Goal: Information Seeking & Learning: Check status

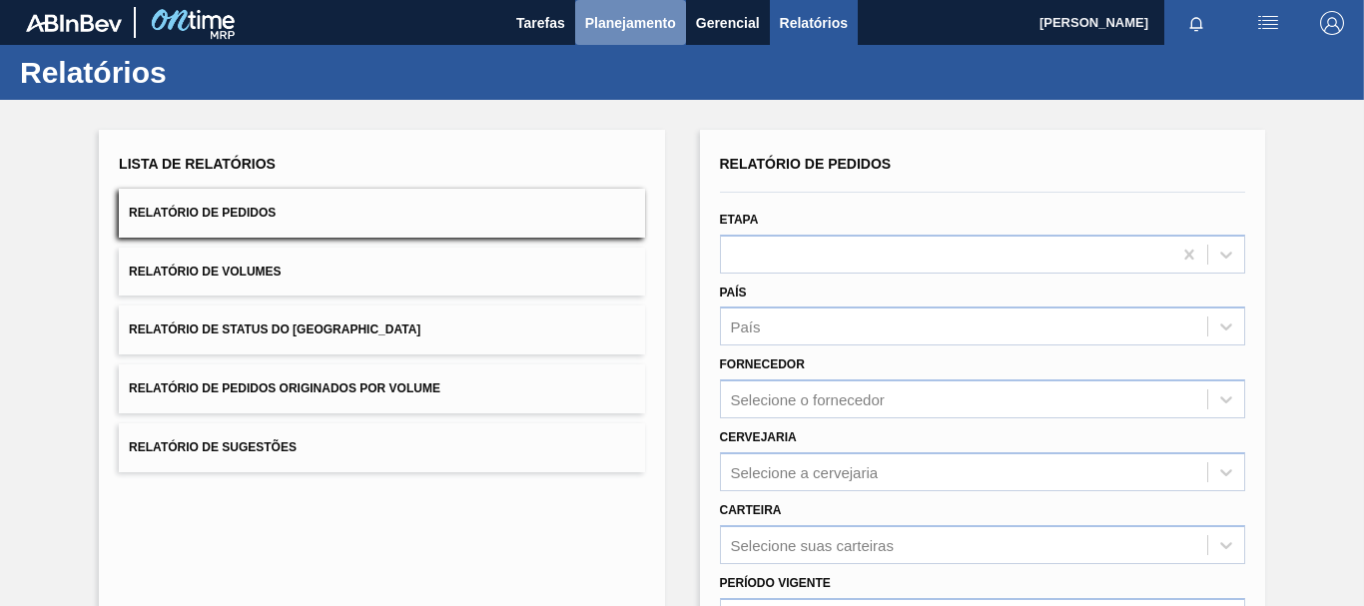
click at [632, 19] on span "Planejamento" at bounding box center [630, 23] width 91 height 24
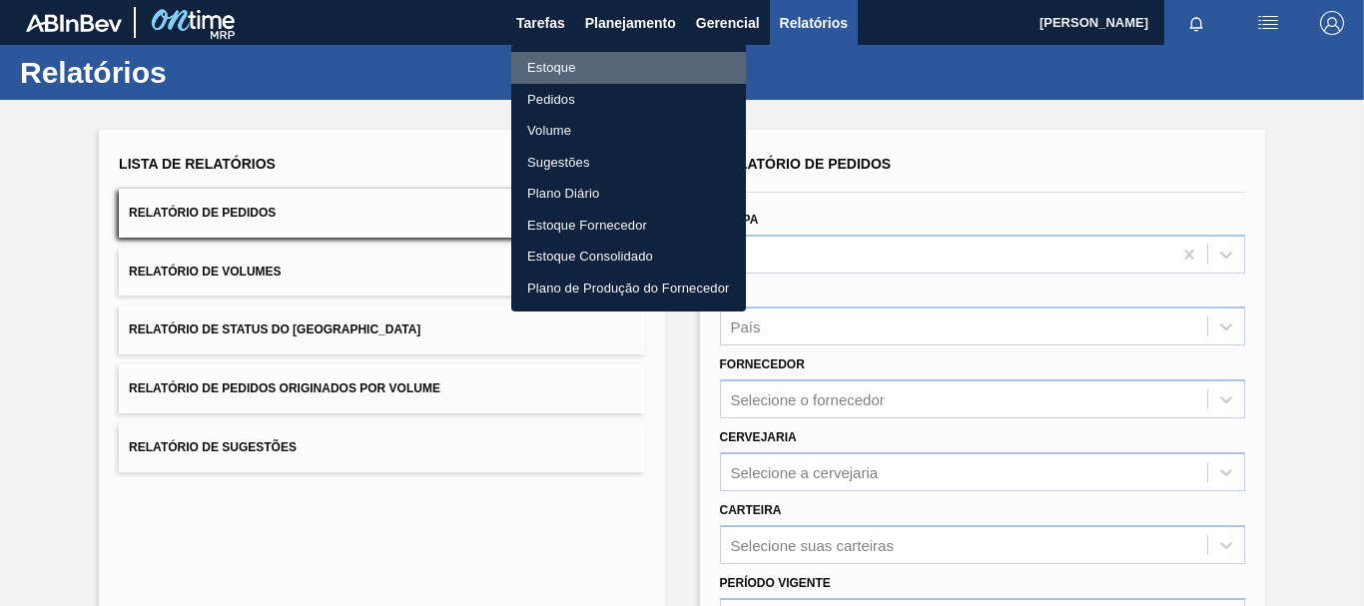
click at [615, 63] on li "Estoque" at bounding box center [628, 68] width 235 height 32
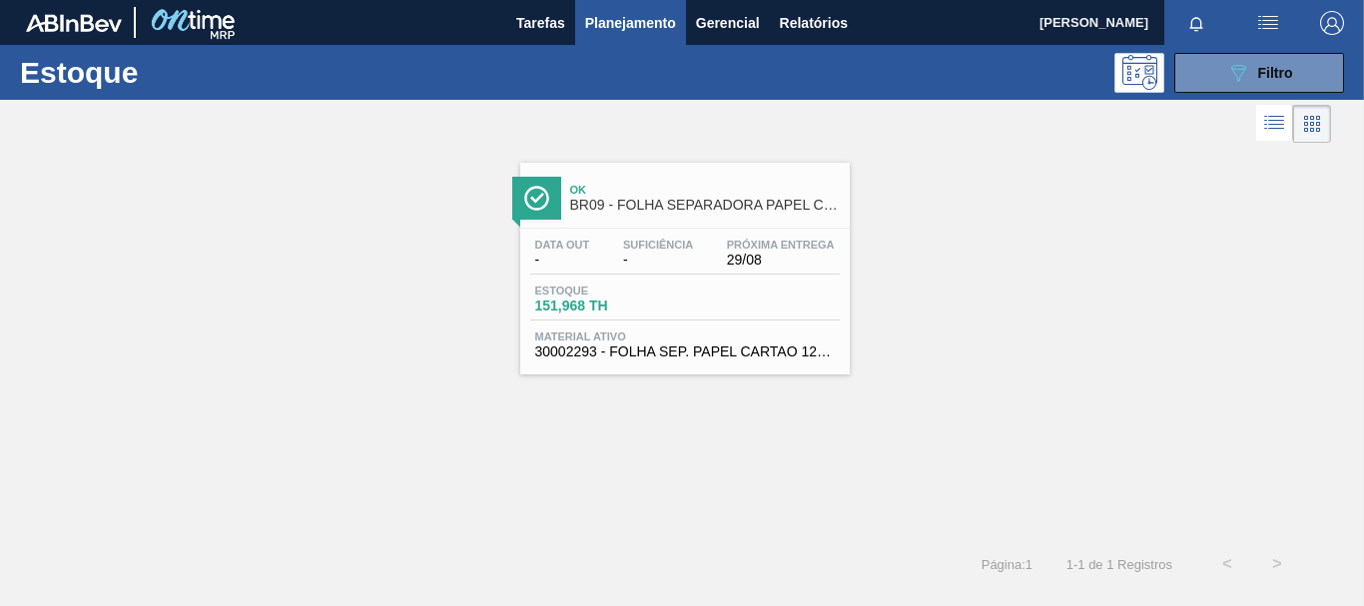
click at [1241, 97] on div "Estoque 089F7B8B-B2A5-4AFE-B5C0-19BA573D28AC Filtro" at bounding box center [682, 72] width 1364 height 55
click at [1240, 86] on button "089F7B8B-B2A5-4AFE-B5C0-19BA573D28AC Filtro" at bounding box center [1259, 73] width 170 height 40
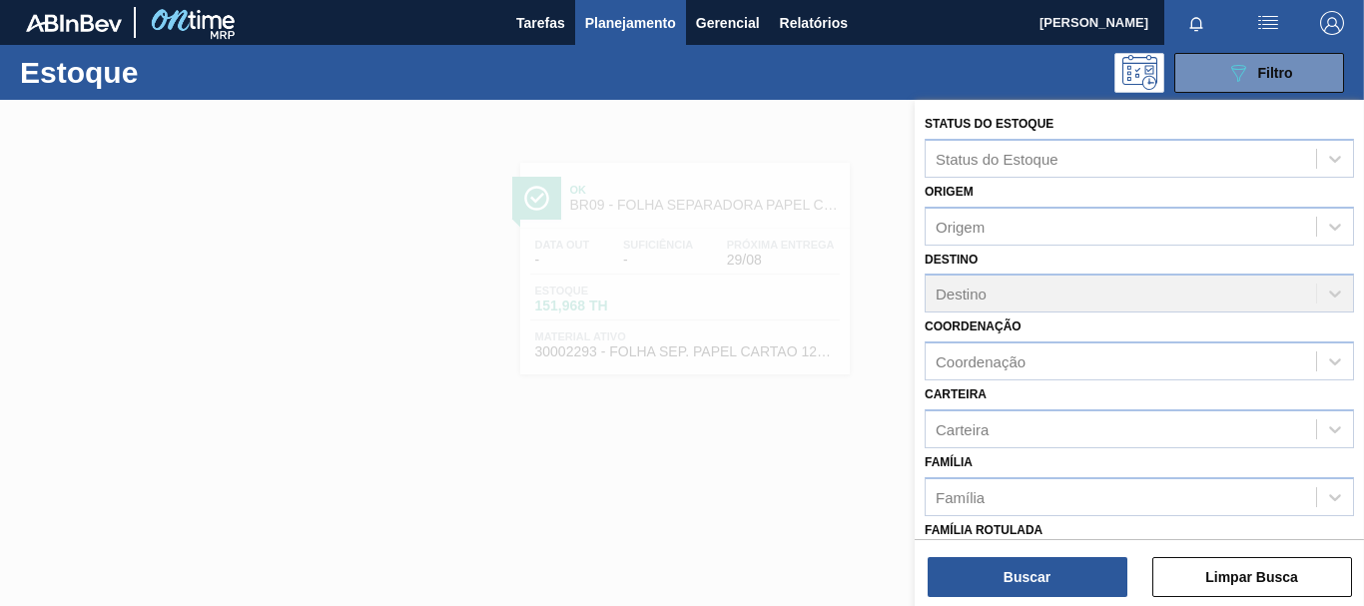
scroll to position [377, 0]
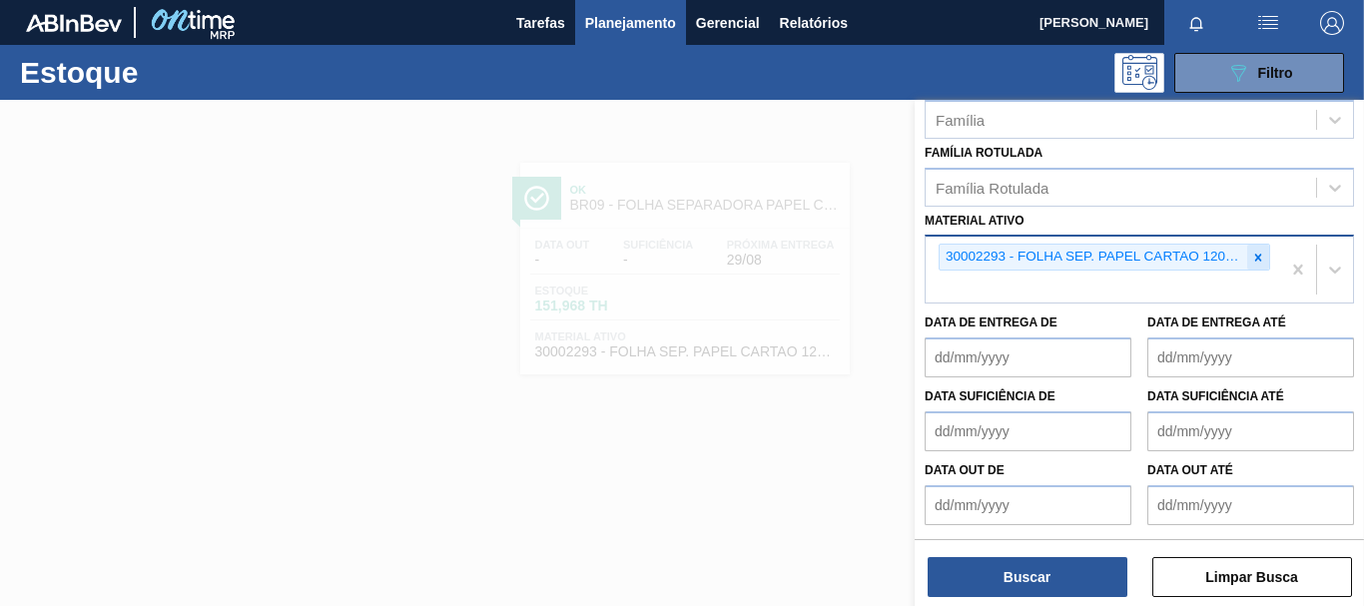
click at [1258, 263] on icon at bounding box center [1258, 258] width 14 height 14
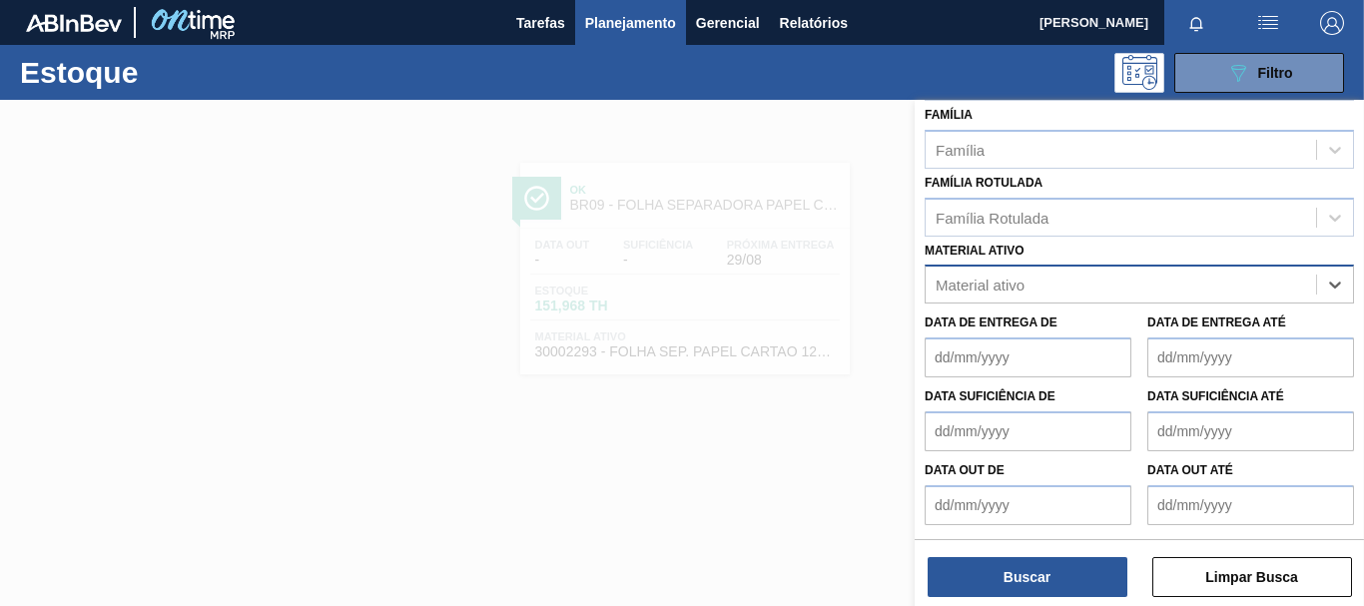
scroll to position [347, 0]
paste ativo "30034180"
type ativo "30034180"
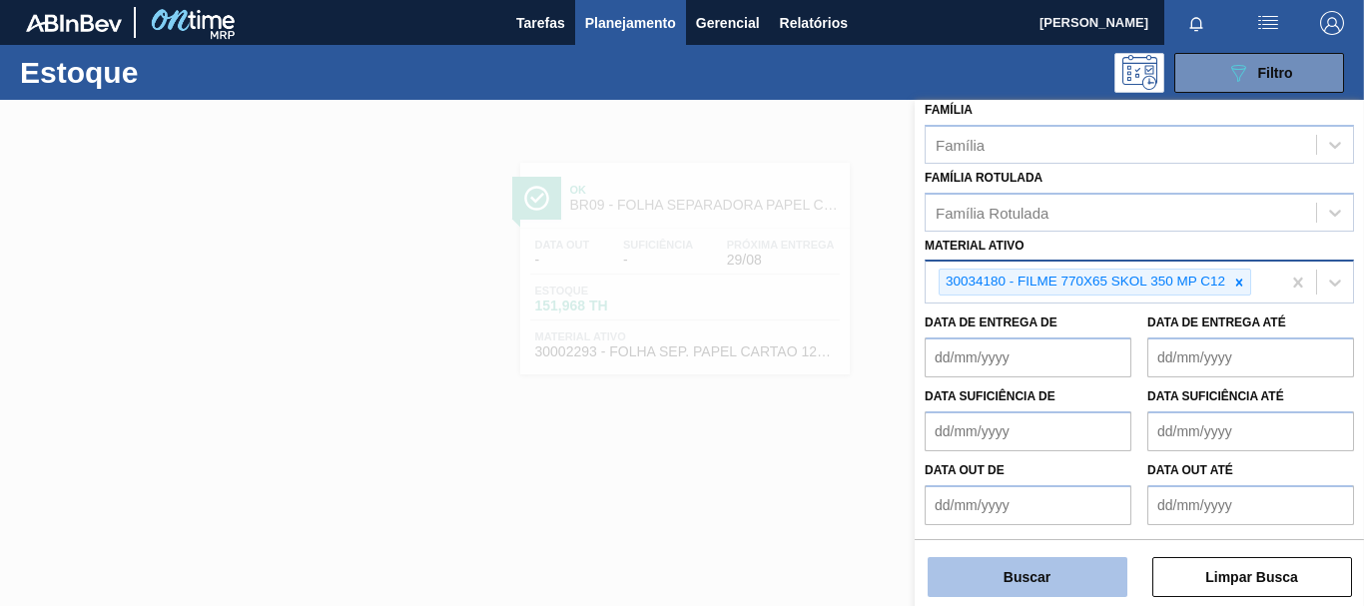
click at [1017, 566] on button "Buscar" at bounding box center [1027, 577] width 200 height 40
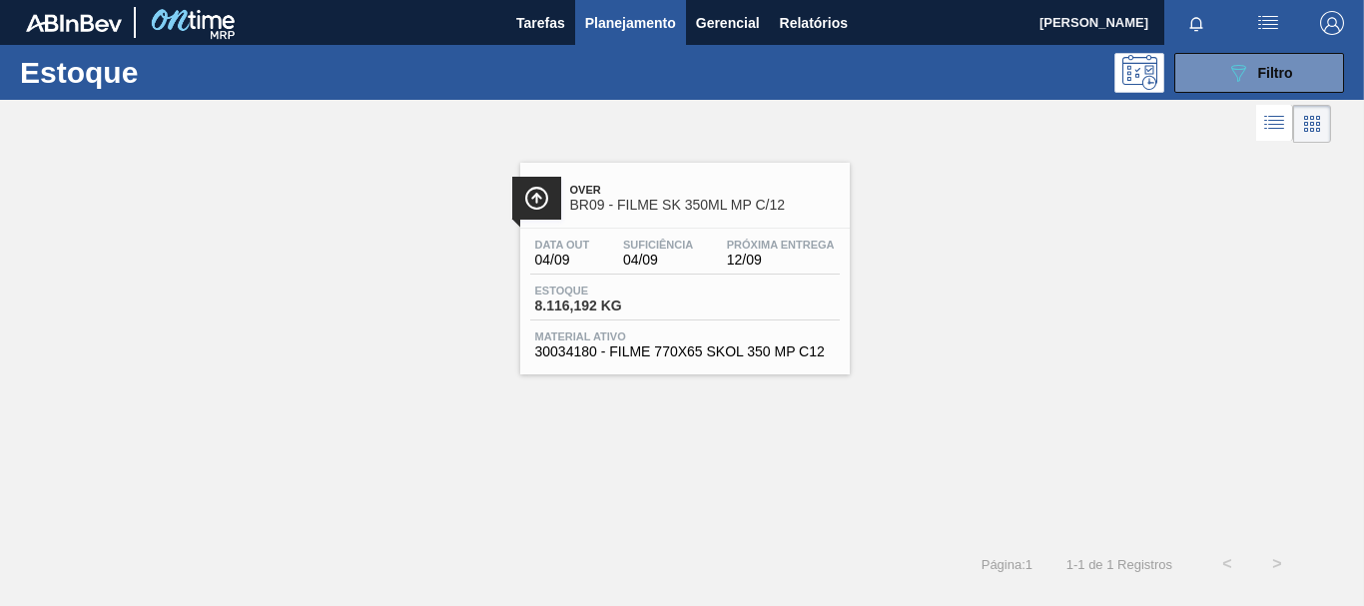
click at [734, 311] on div "Estoque 8.116,192 KG" at bounding box center [684, 303] width 309 height 36
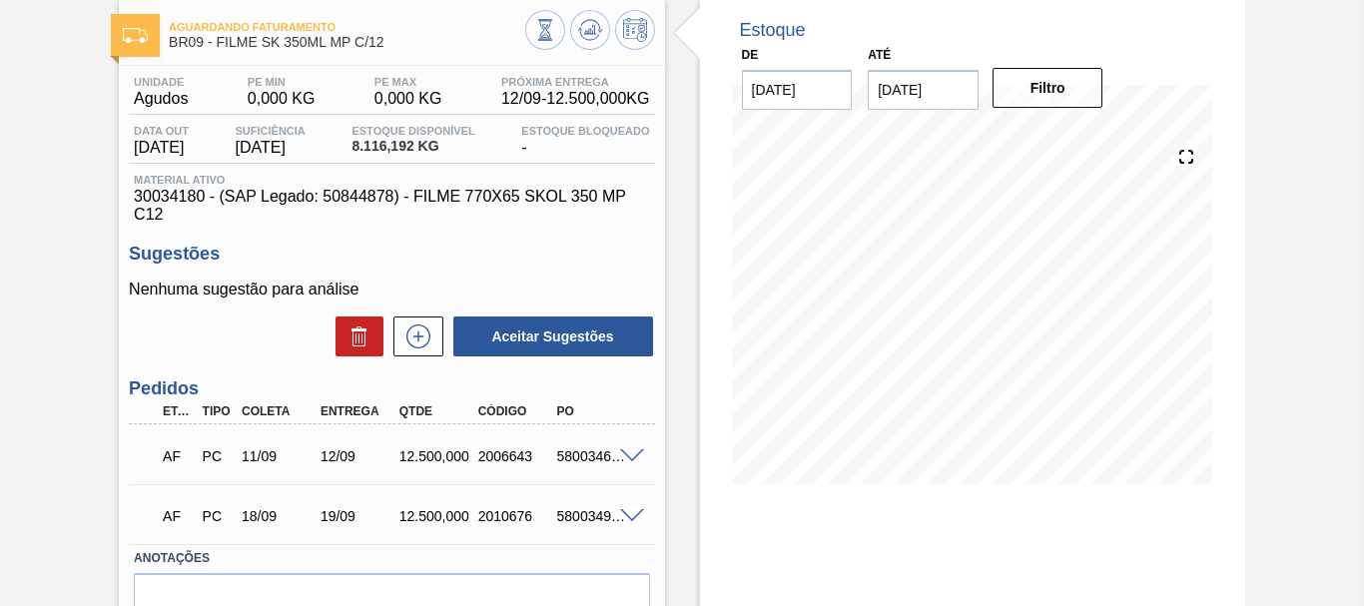
scroll to position [253, 0]
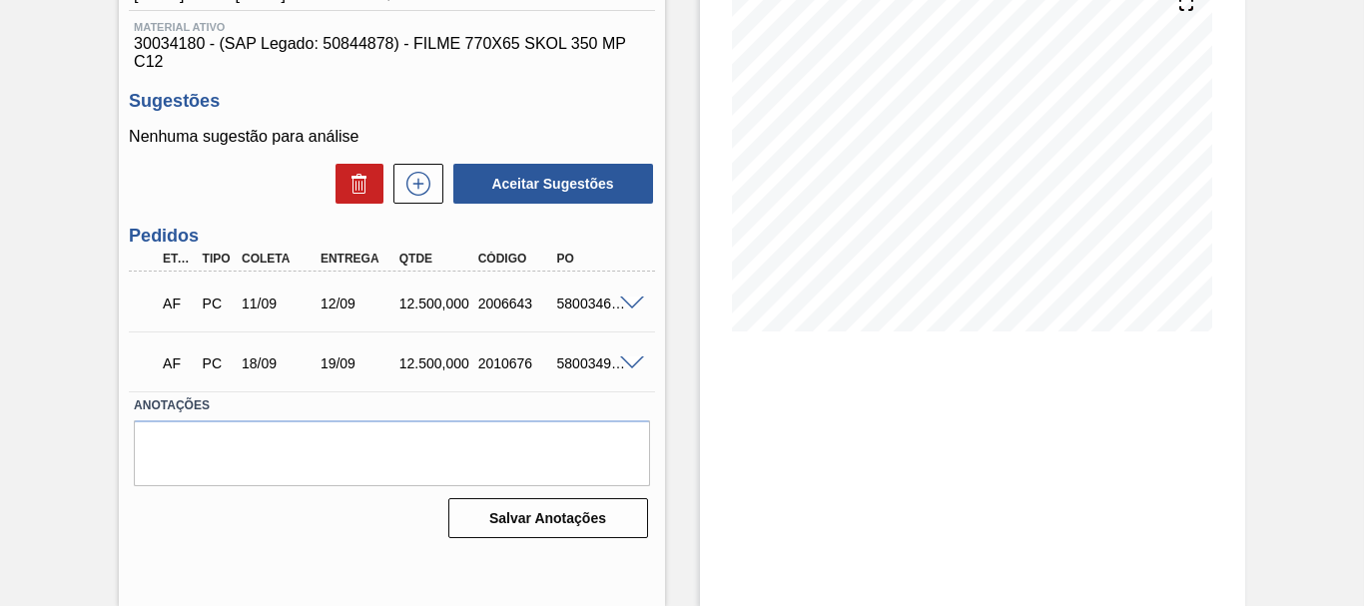
click at [415, 286] on div "AF PC 11/09 12/09 12.500,000 2006643 5800346622" at bounding box center [386, 302] width 472 height 40
click at [429, 291] on div "AF PC 11/09 12/09 12.500,000 2006643 5800346622" at bounding box center [386, 302] width 472 height 40
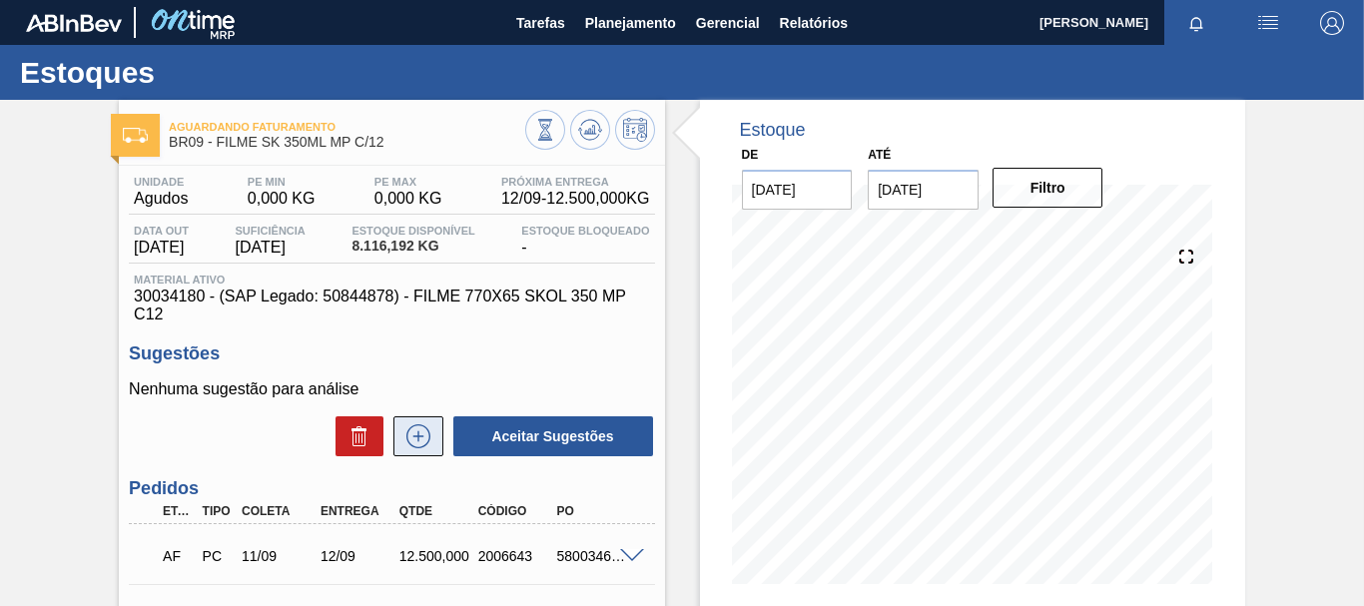
click at [435, 451] on button at bounding box center [418, 436] width 50 height 40
click at [1322, 404] on div "Aguardando Faturamento BR09 - FILME SK 350ML MP C/12 Unidade Agudos PE MIN 0,00…" at bounding box center [682, 479] width 1364 height 759
click at [707, 35] on button "Gerencial" at bounding box center [728, 22] width 84 height 45
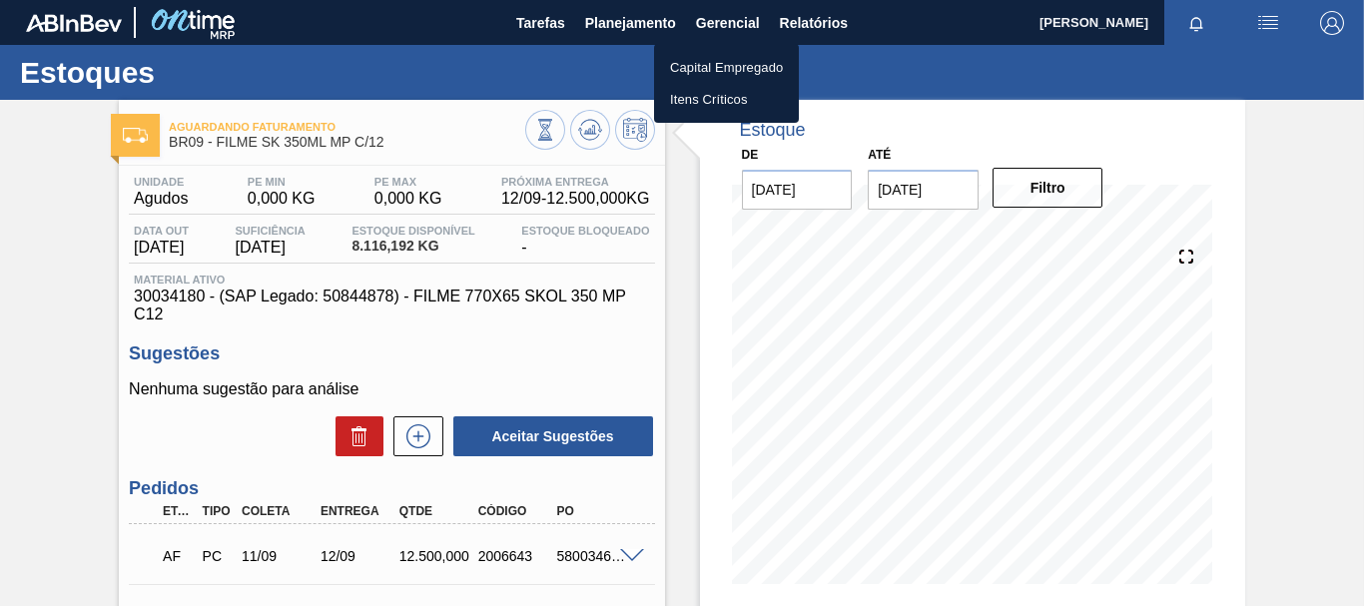
click at [624, 25] on div at bounding box center [682, 303] width 1364 height 606
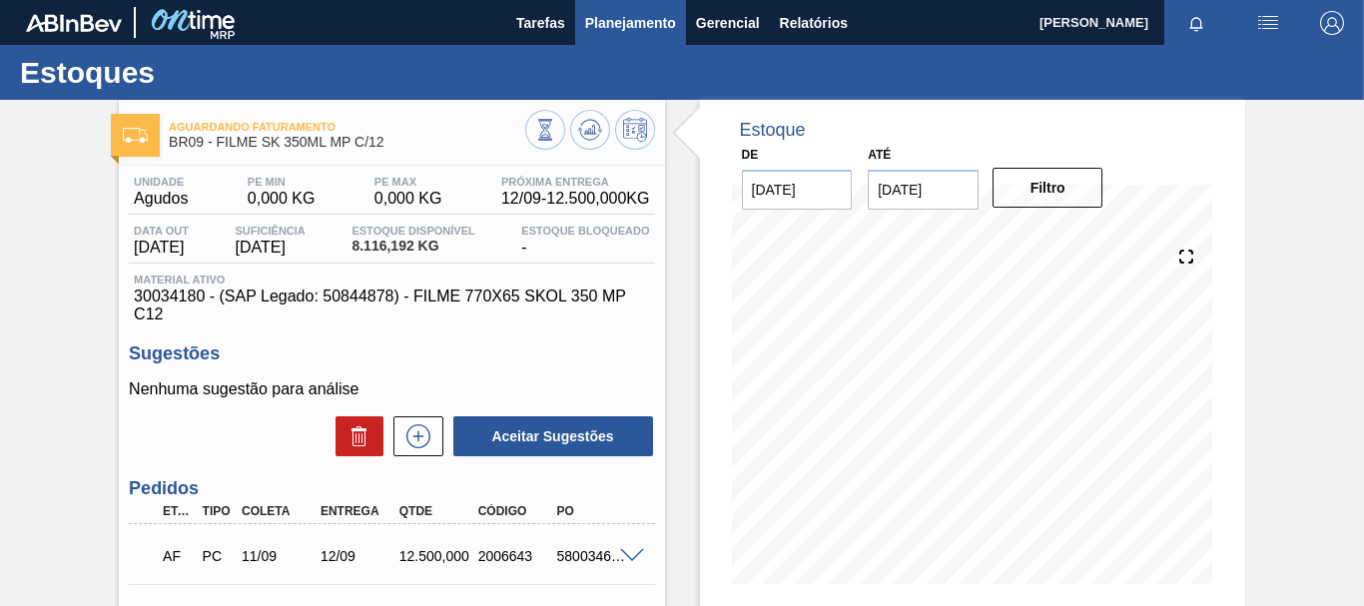
click at [650, 24] on span "Planejamento" at bounding box center [630, 23] width 91 height 24
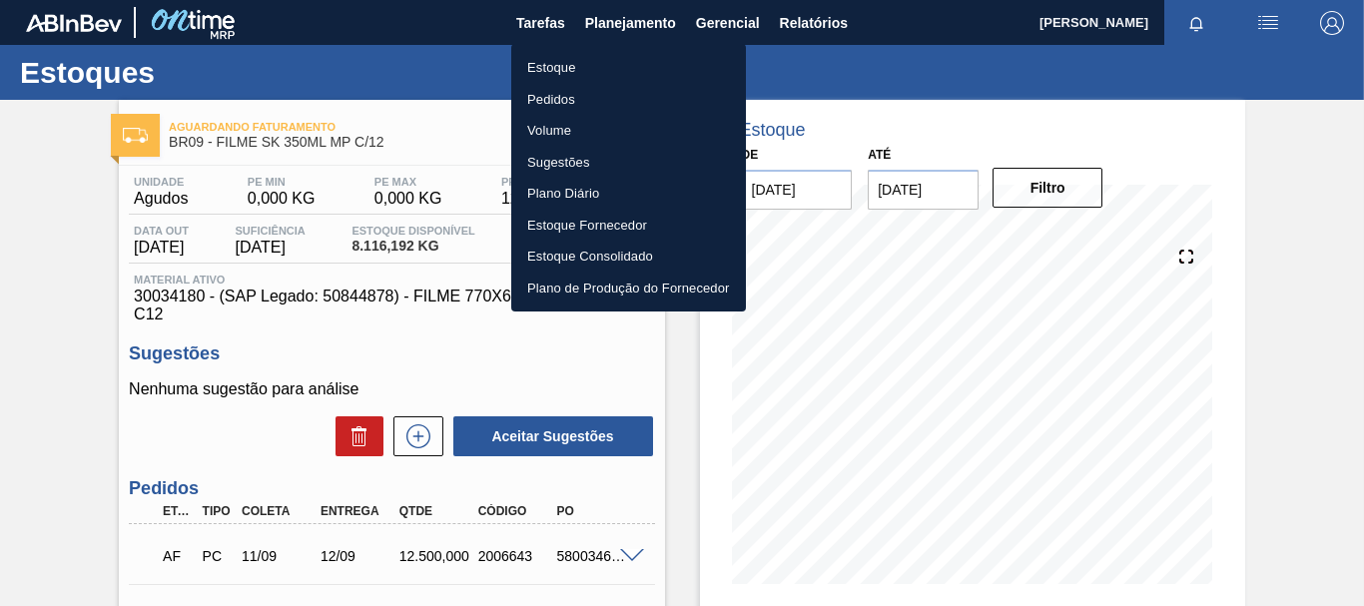
click at [923, 38] on div at bounding box center [682, 303] width 1364 height 606
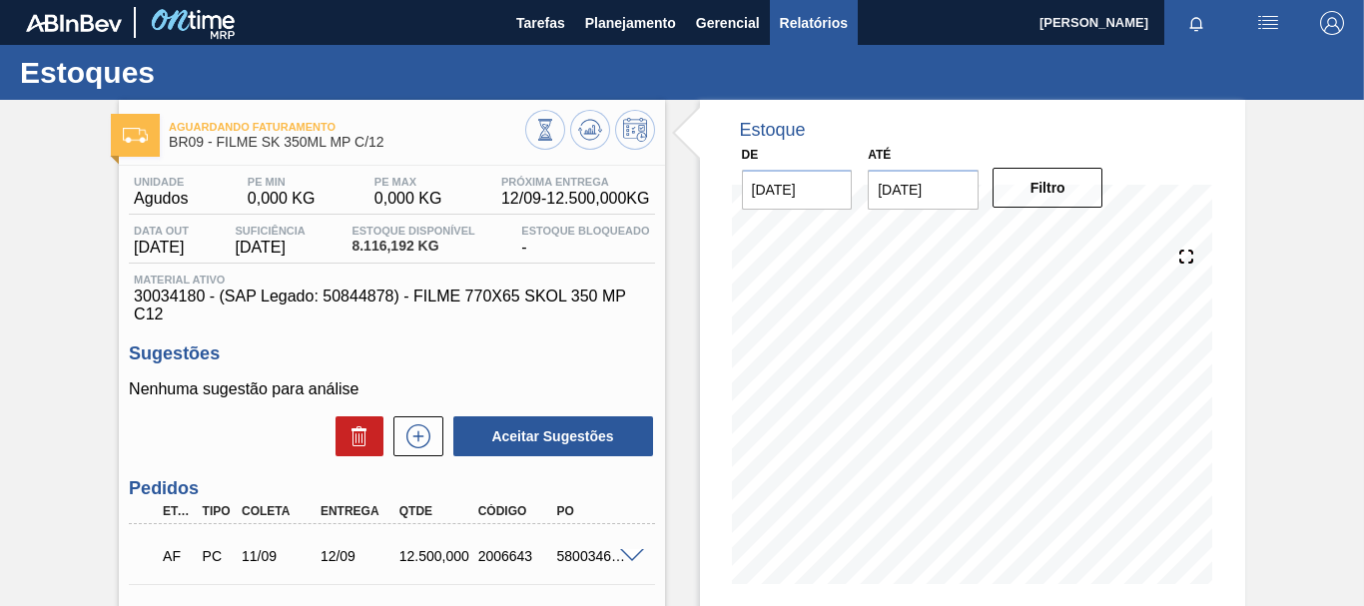
click at [836, 15] on span "Relatórios" at bounding box center [814, 23] width 68 height 24
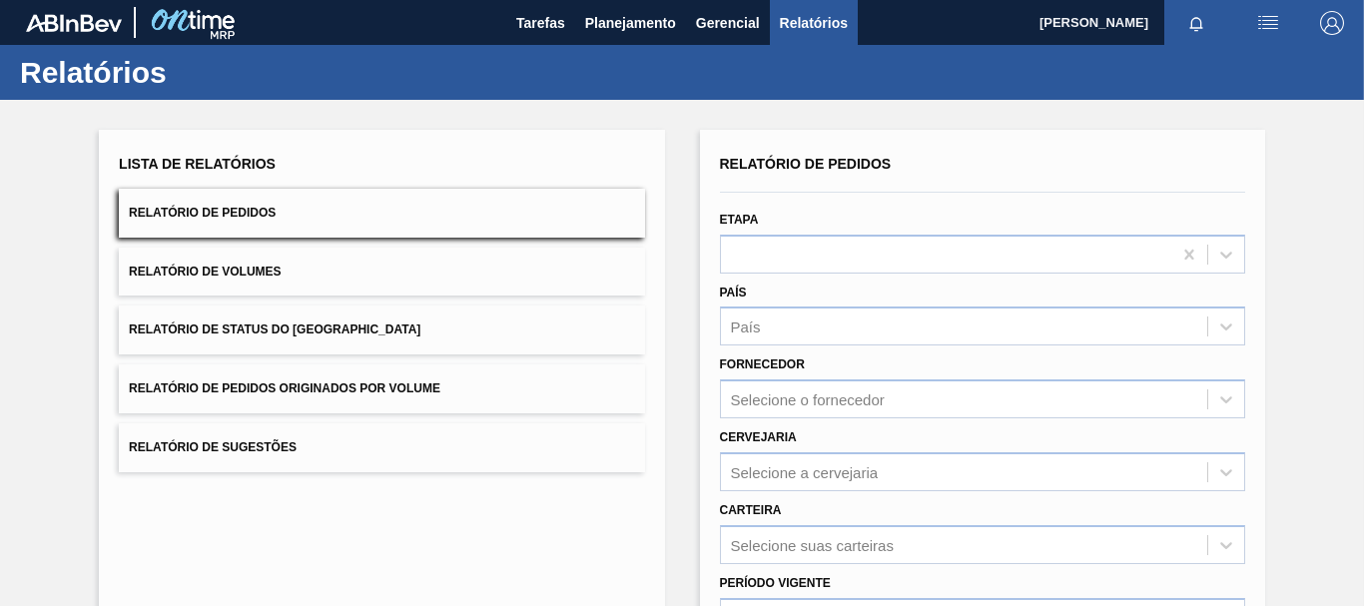
click at [527, 203] on button "Relatório de Pedidos" at bounding box center [381, 213] width 525 height 49
click at [838, 340] on div "País" at bounding box center [964, 326] width 486 height 29
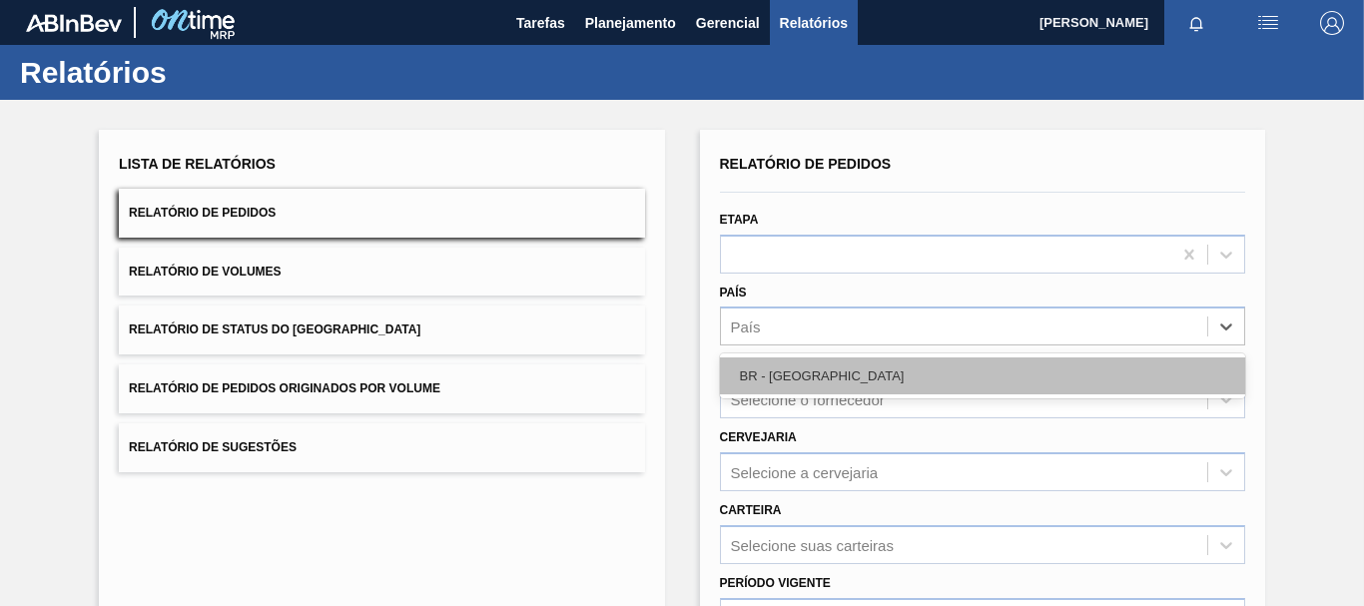
click at [780, 382] on div "BR - [GEOGRAPHIC_DATA]" at bounding box center [982, 375] width 525 height 37
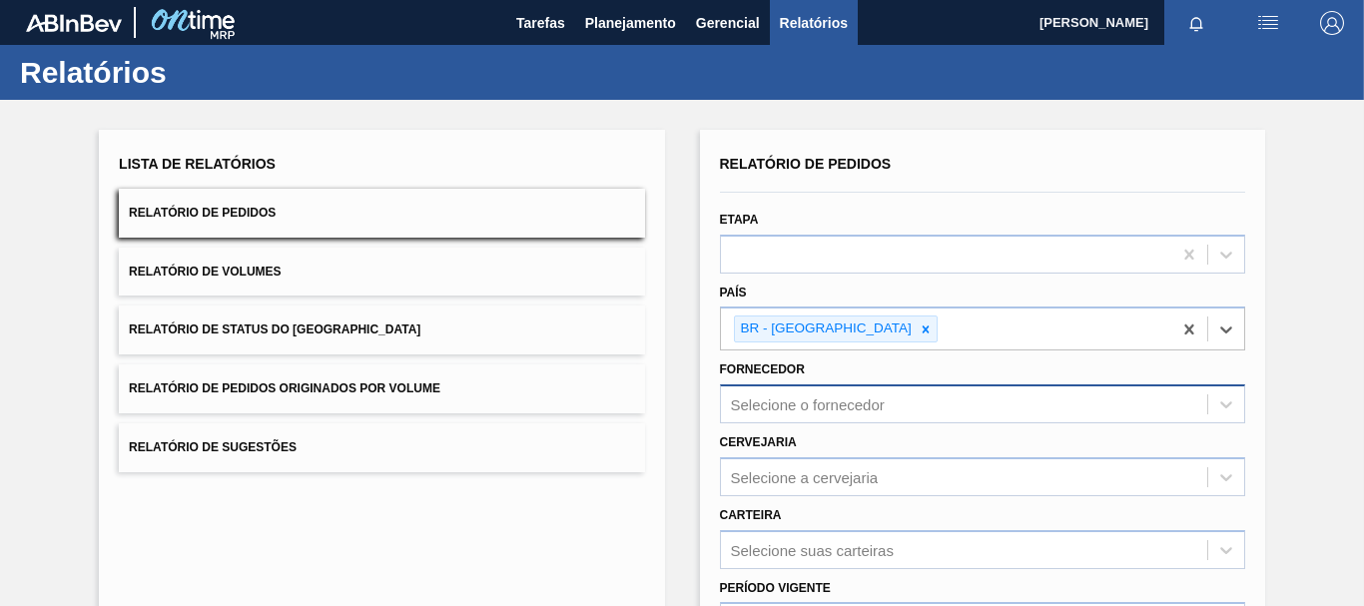
click at [758, 420] on div "Selecione o fornecedor" at bounding box center [982, 403] width 525 height 39
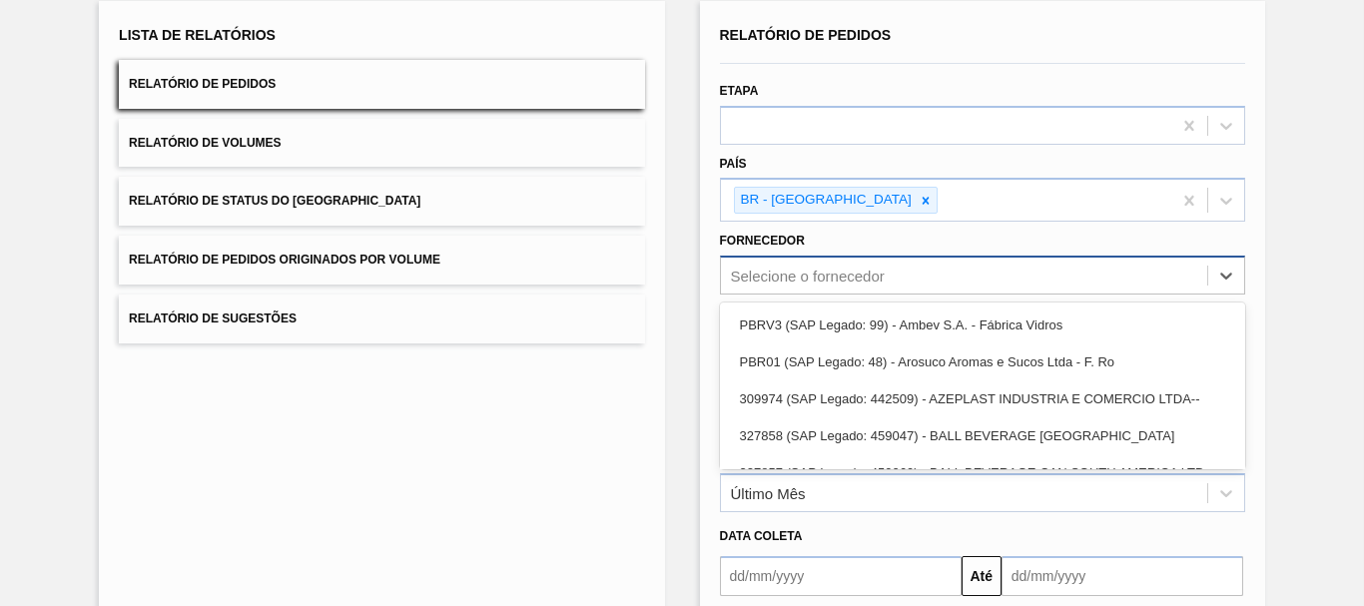
scroll to position [133, 0]
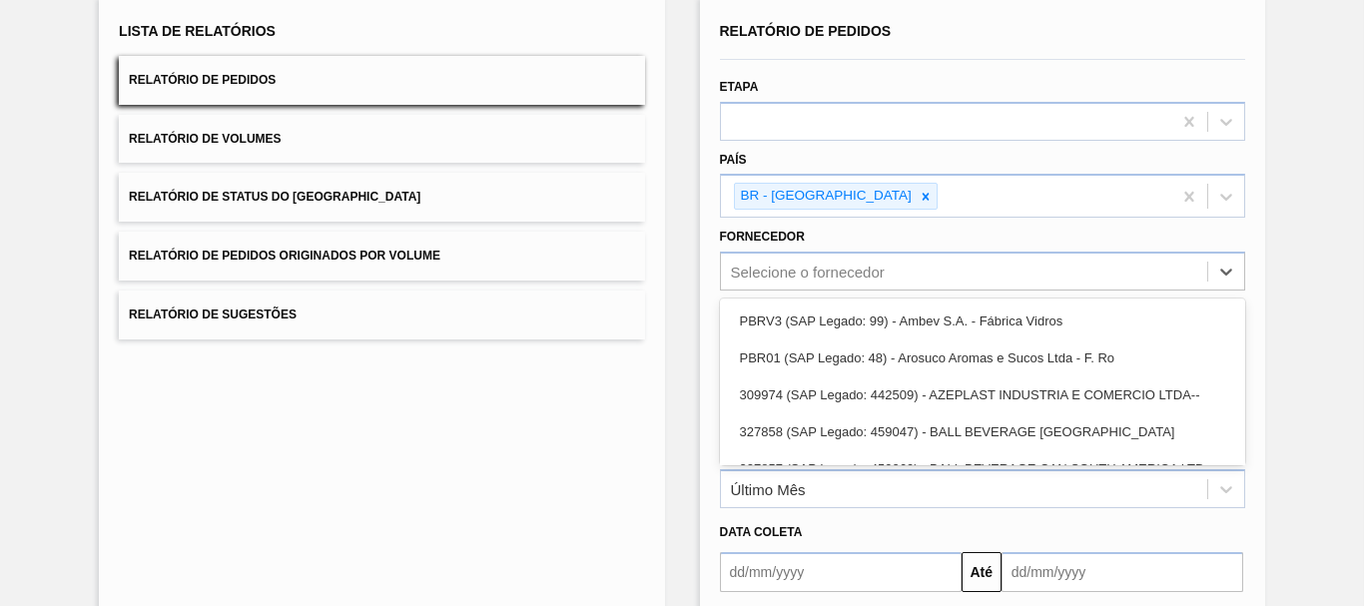
click at [601, 441] on div "Lista de Relatórios Relatório de Pedidos Relatório de Volumes Relatório de Stat…" at bounding box center [381, 384] width 565 height 775
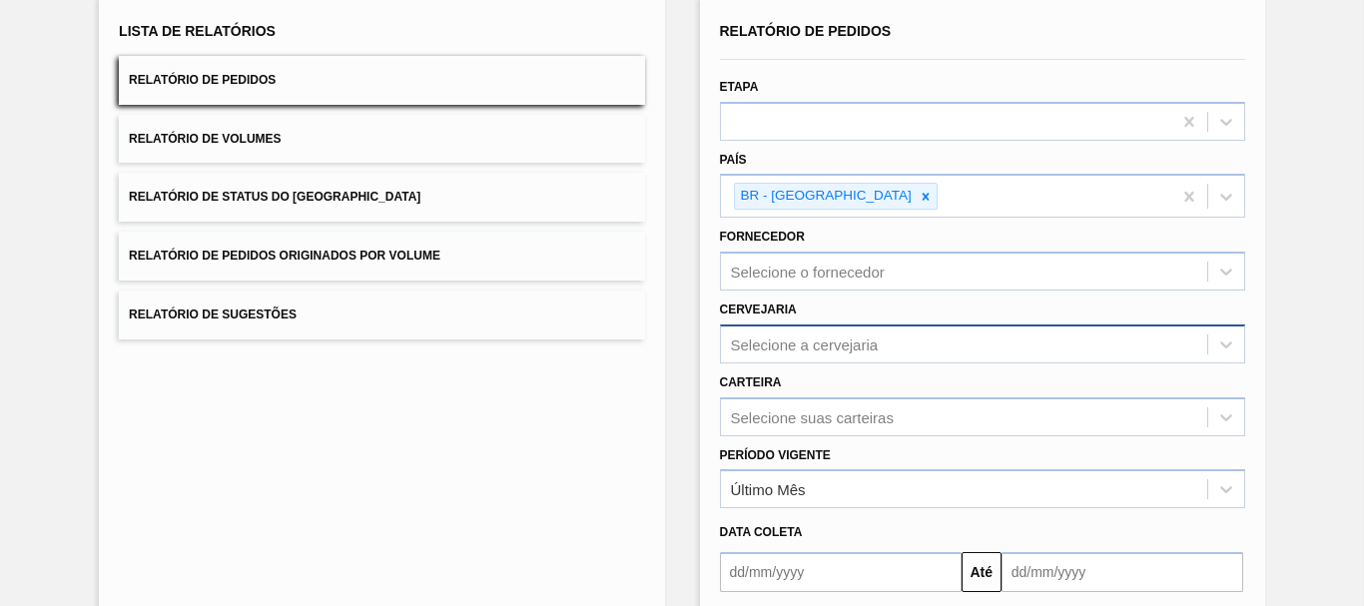
click at [770, 358] on div "Selecione a cervejaria" at bounding box center [964, 343] width 486 height 29
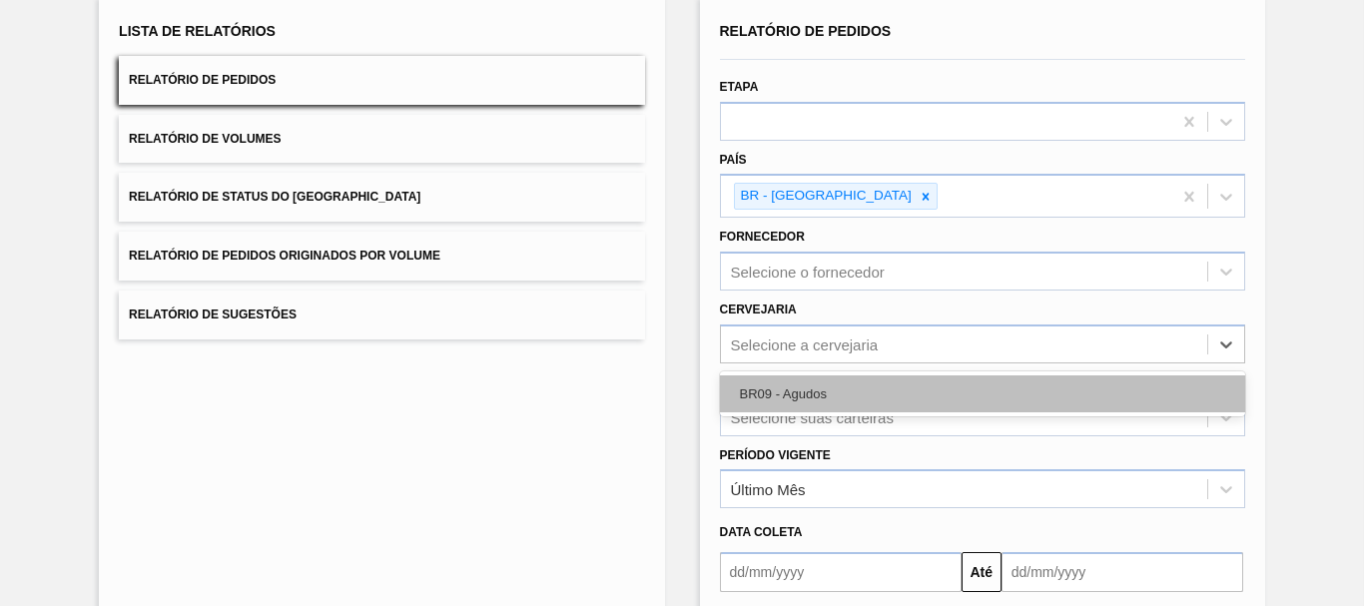
click at [773, 407] on div "BR09 - Agudos" at bounding box center [982, 393] width 525 height 37
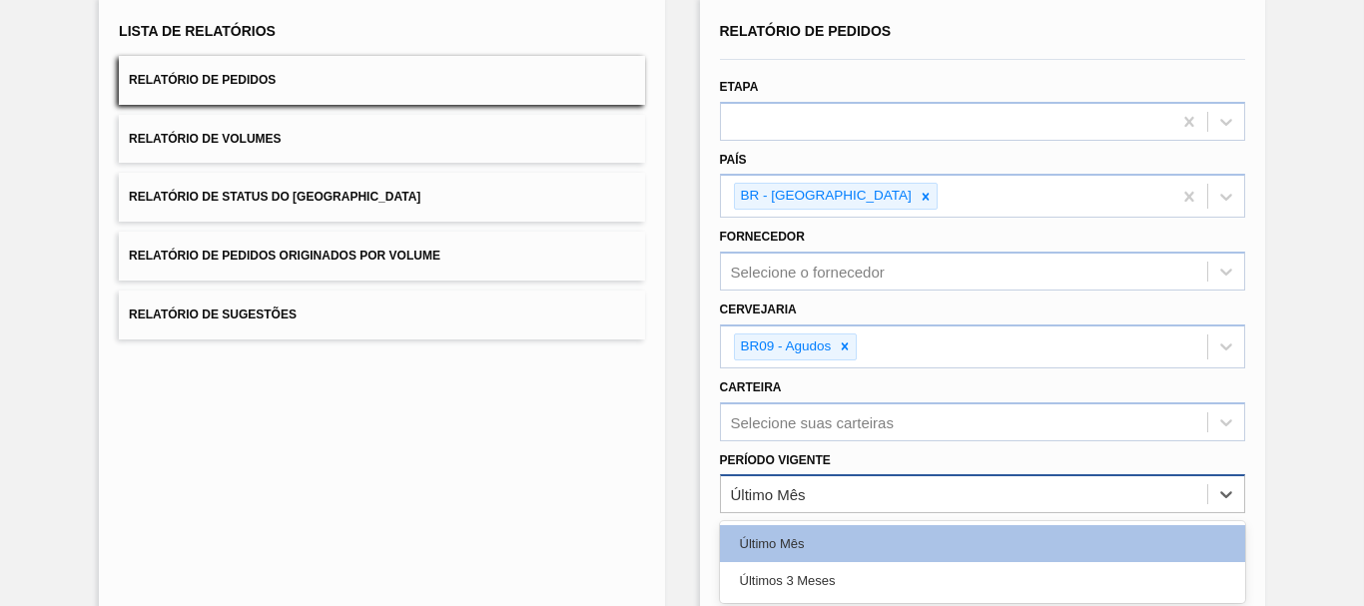
click at [795, 509] on div "Último Mês" at bounding box center [982, 493] width 525 height 39
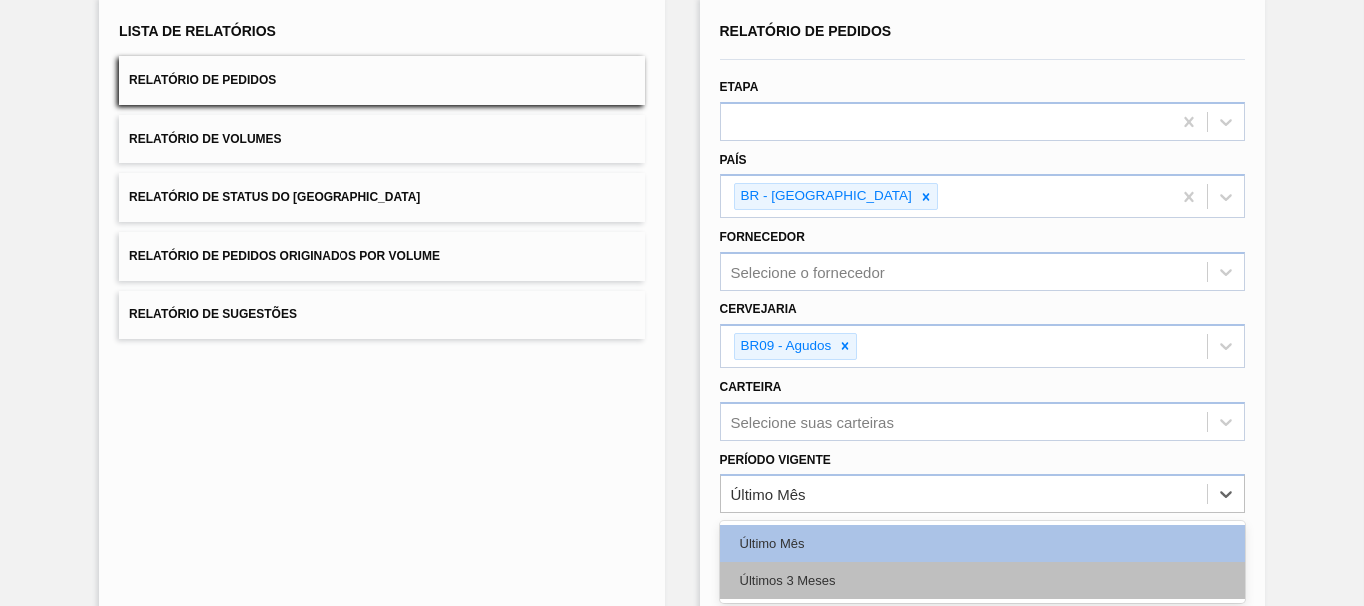
click at [800, 593] on div "Últimos 3 Meses" at bounding box center [982, 580] width 525 height 37
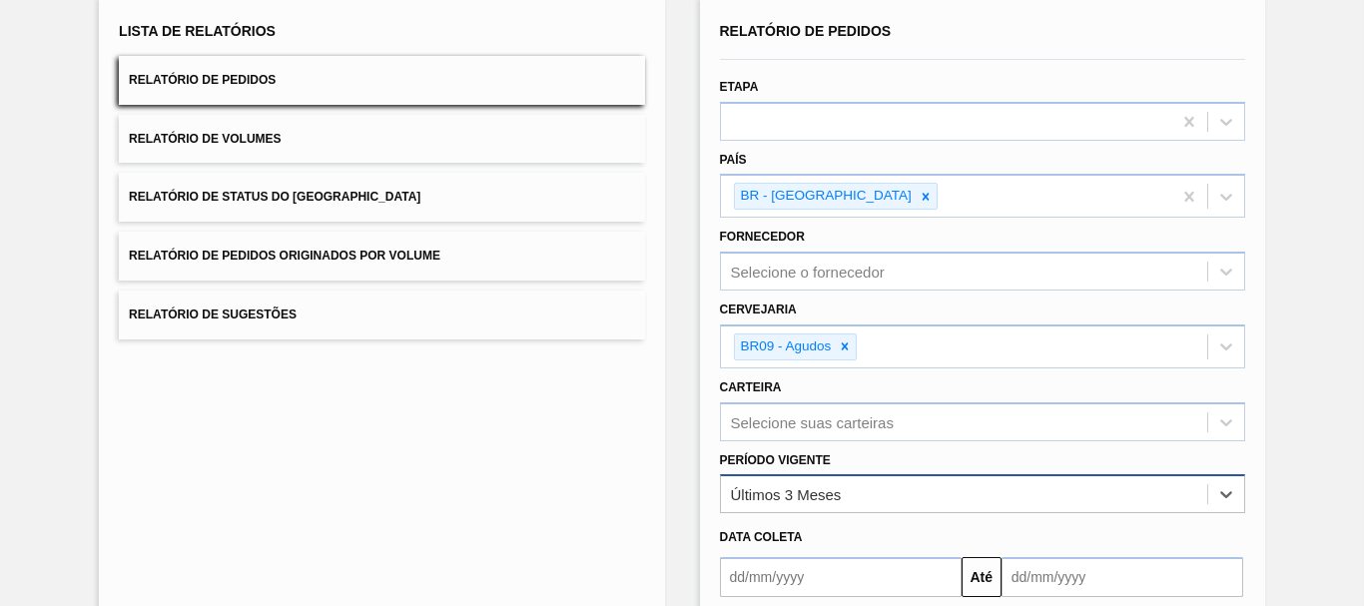
scroll to position [328, 0]
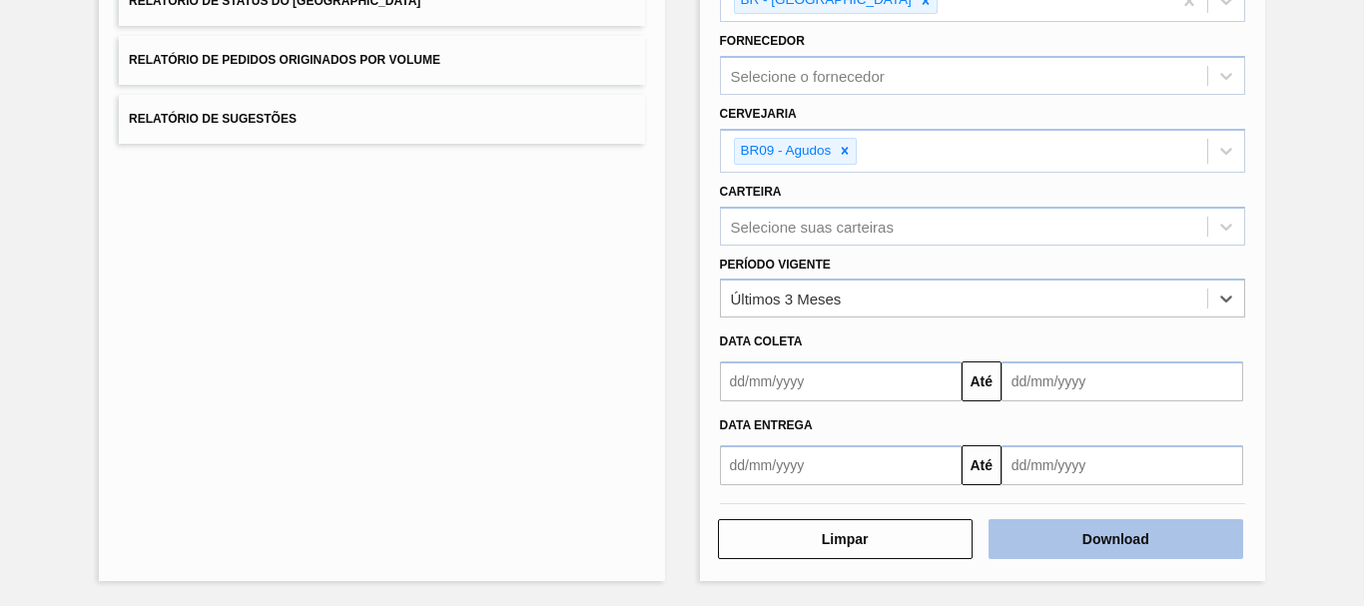
click at [1051, 540] on button "Download" at bounding box center [1115, 539] width 255 height 40
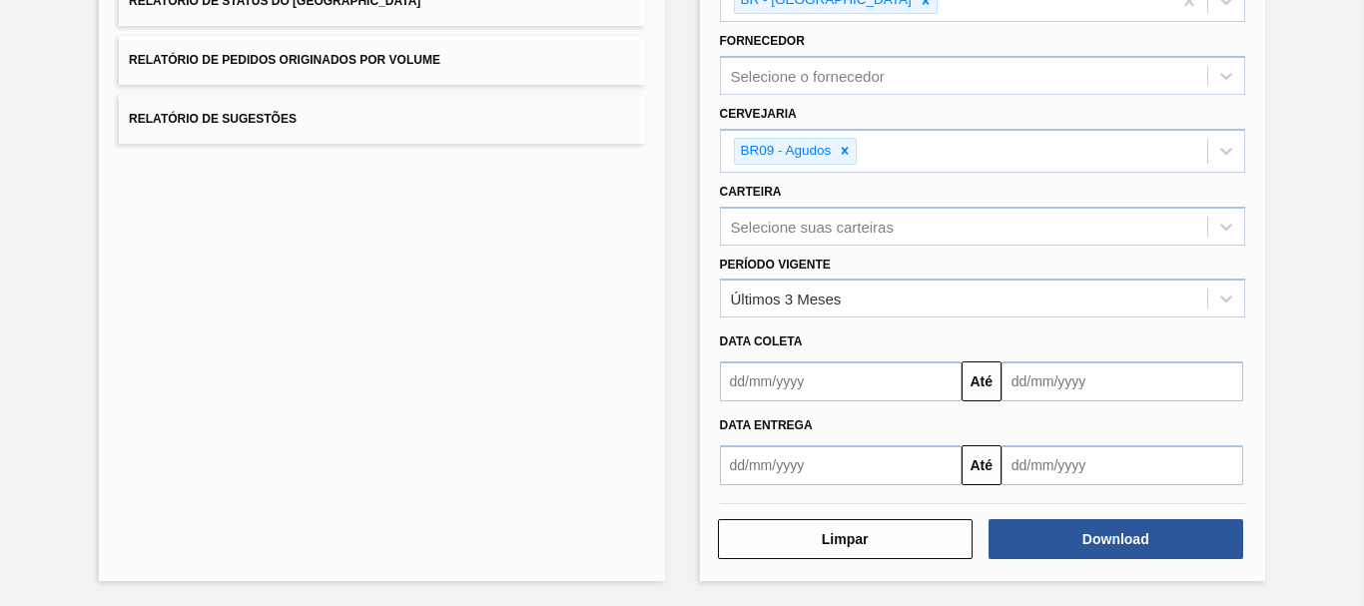
click at [977, 39] on div "Fornecedor Selecione o fornecedor" at bounding box center [982, 61] width 525 height 68
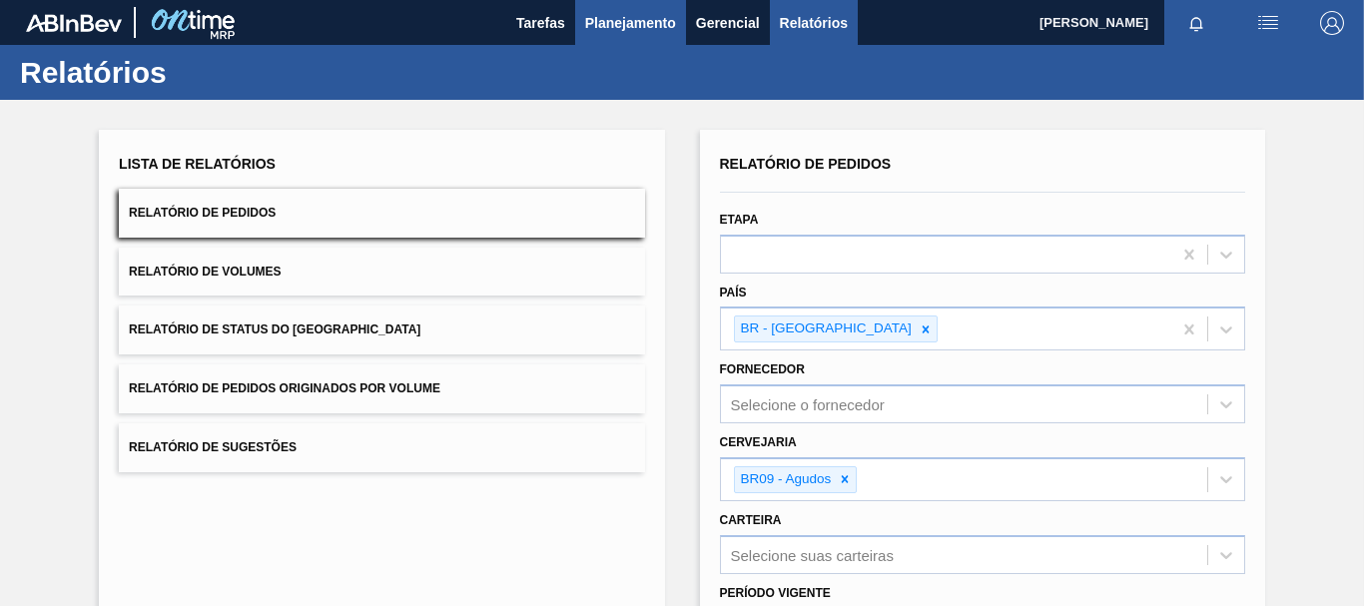
click at [620, 22] on span "Planejamento" at bounding box center [630, 23] width 91 height 24
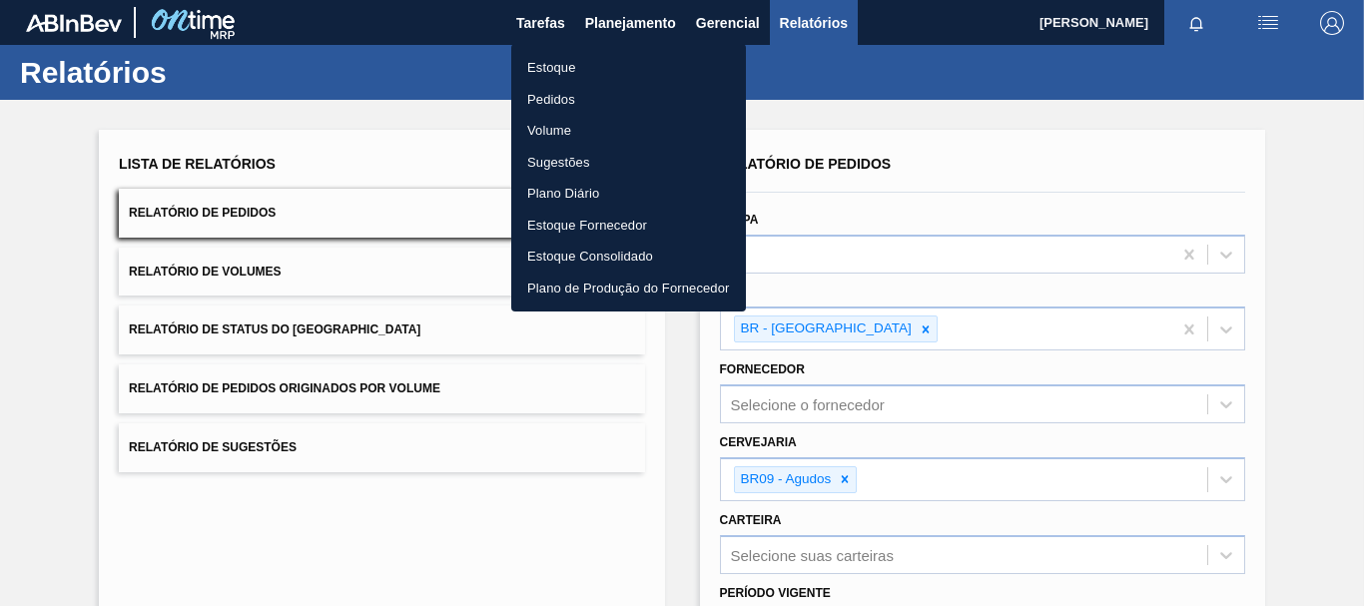
click at [563, 65] on li "Estoque" at bounding box center [628, 68] width 235 height 32
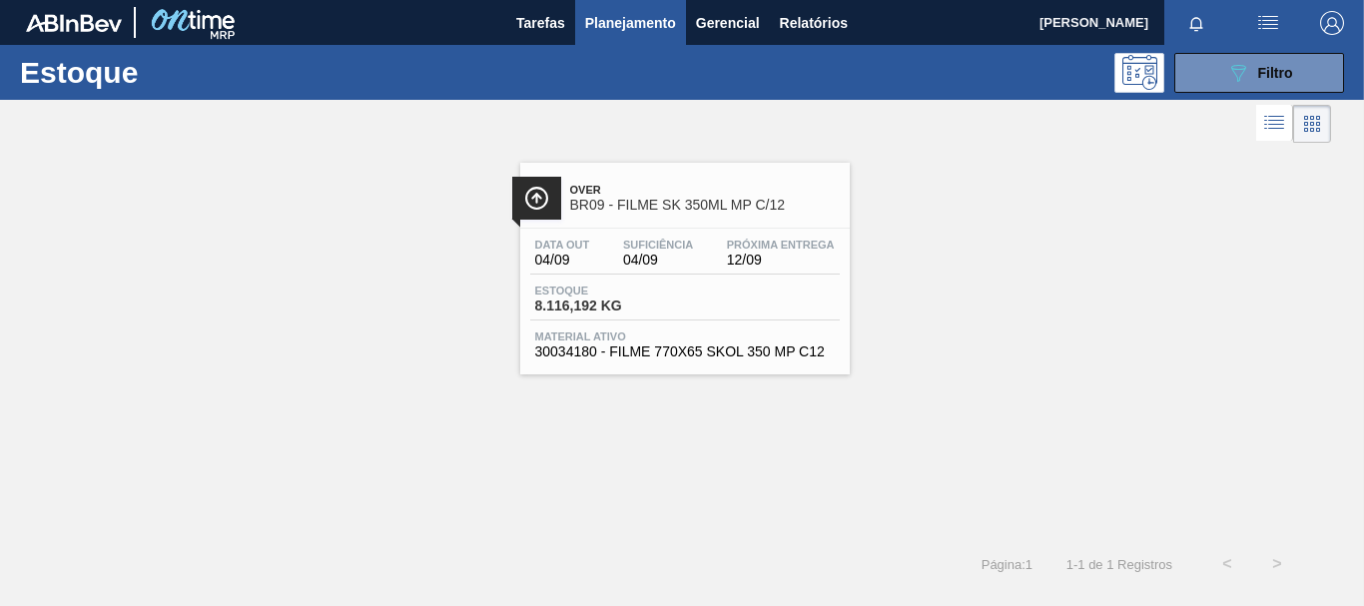
click at [633, 251] on div "Suficiência 04/09" at bounding box center [658, 253] width 80 height 29
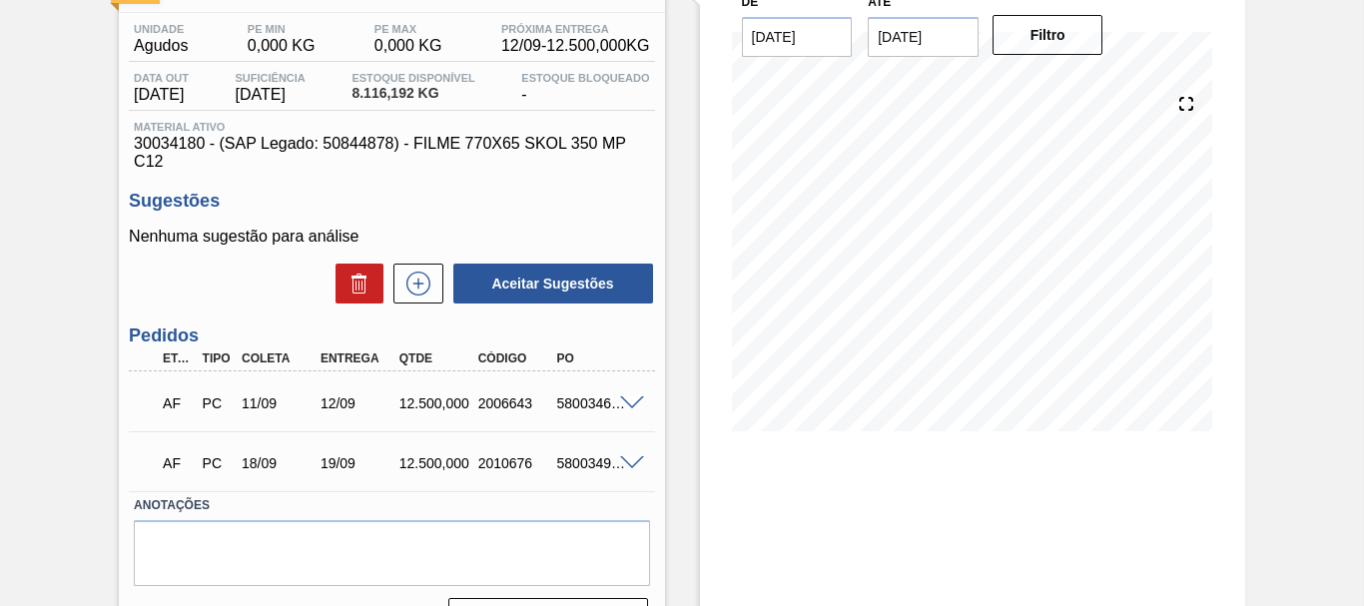
scroll to position [53, 0]
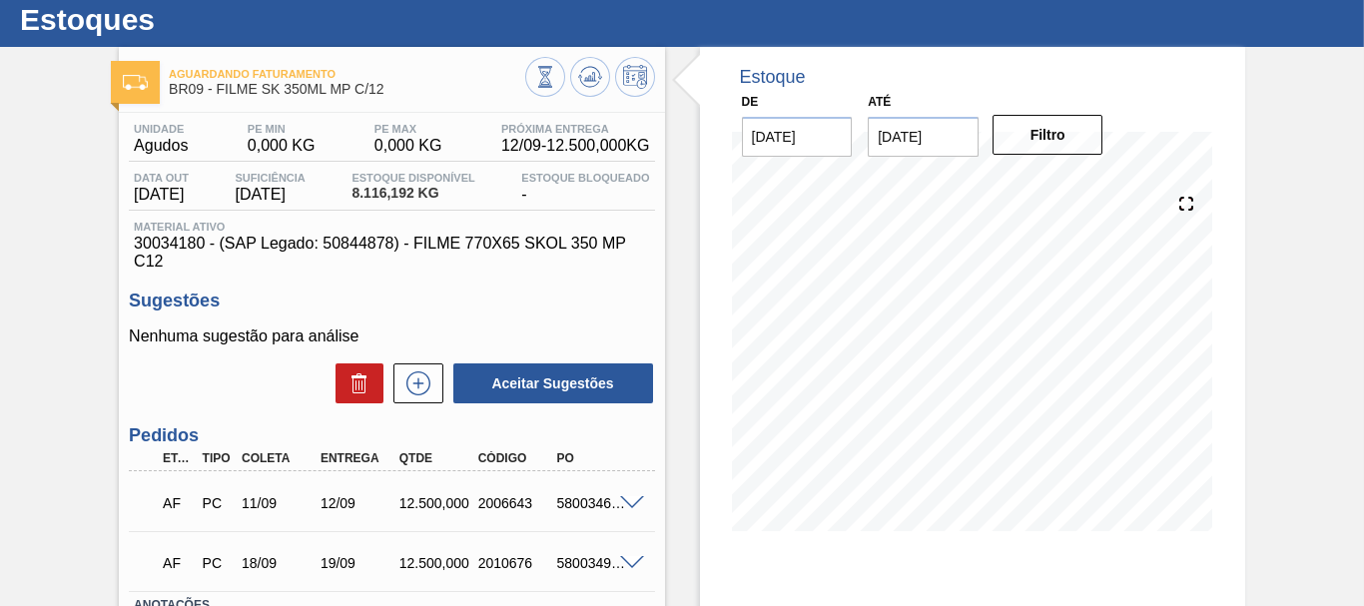
click at [630, 496] on span at bounding box center [632, 503] width 24 height 15
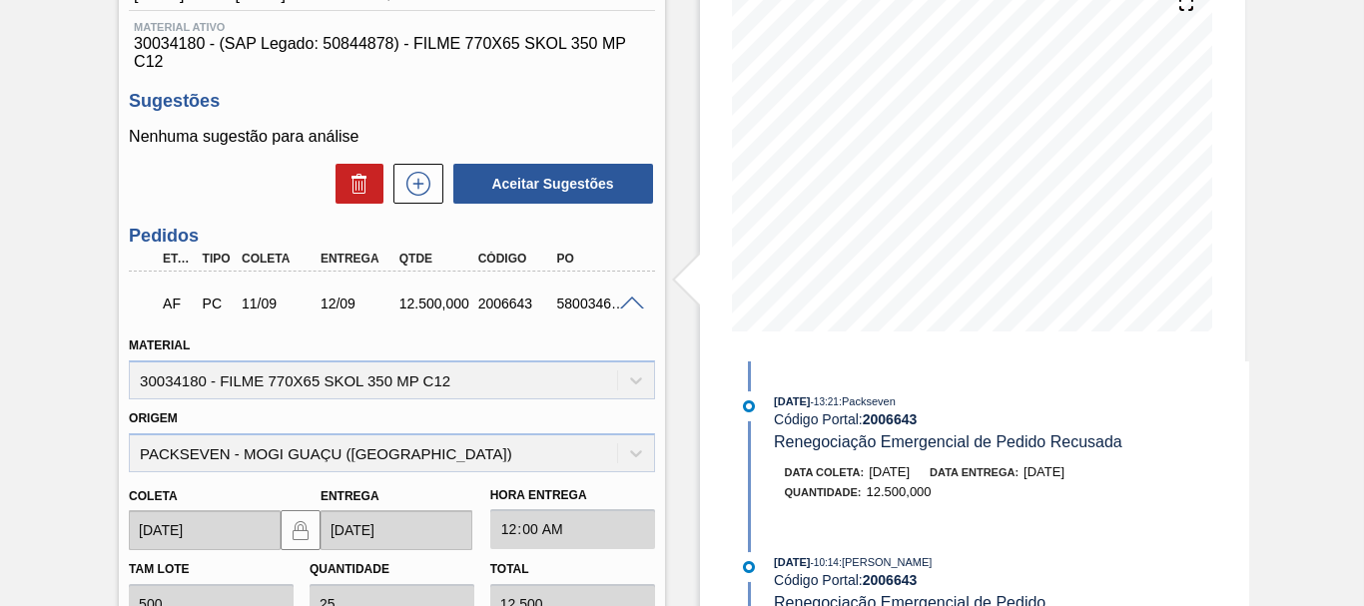
scroll to position [352, 0]
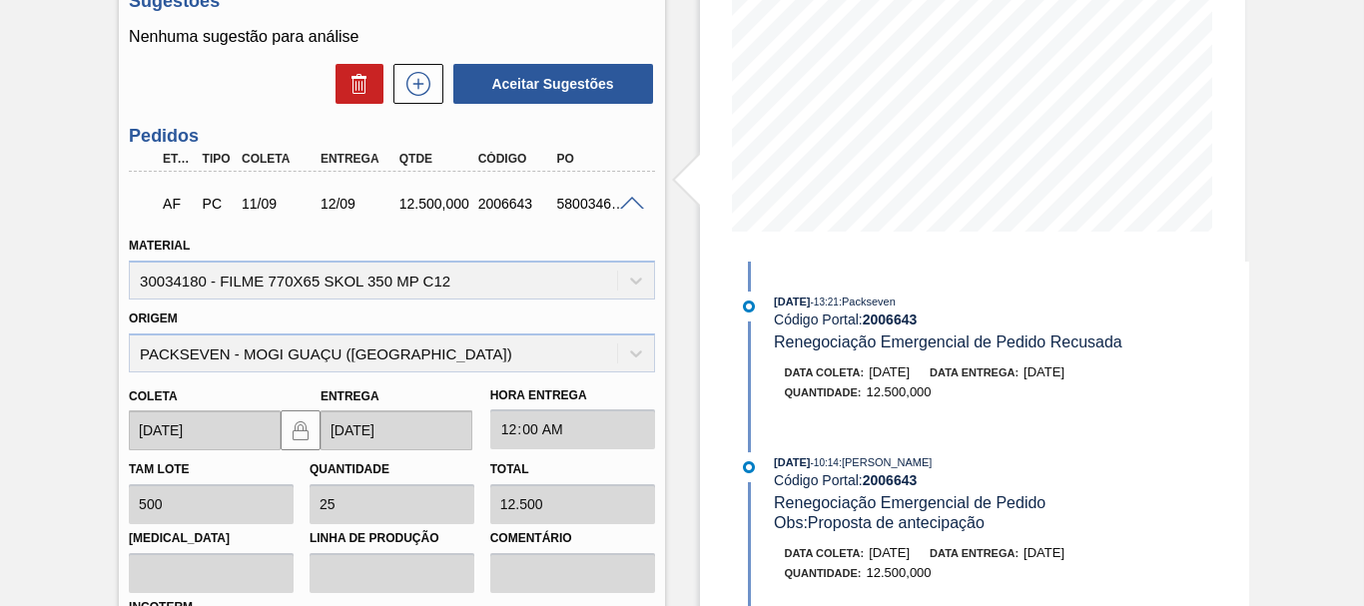
drag, startPoint x: 928, startPoint y: 372, endPoint x: 870, endPoint y: 378, distance: 59.2
click at [870, 378] on span "[DATE]" at bounding box center [889, 371] width 41 height 15
click at [938, 370] on div "Data coleta: [DATE] Data entrega: [DATE]" at bounding box center [1022, 372] width 474 height 20
drag, startPoint x: 938, startPoint y: 370, endPoint x: 866, endPoint y: 366, distance: 73.0
click at [866, 366] on div "Data coleta: [DATE] Data entrega: [DATE]" at bounding box center [1022, 372] width 474 height 20
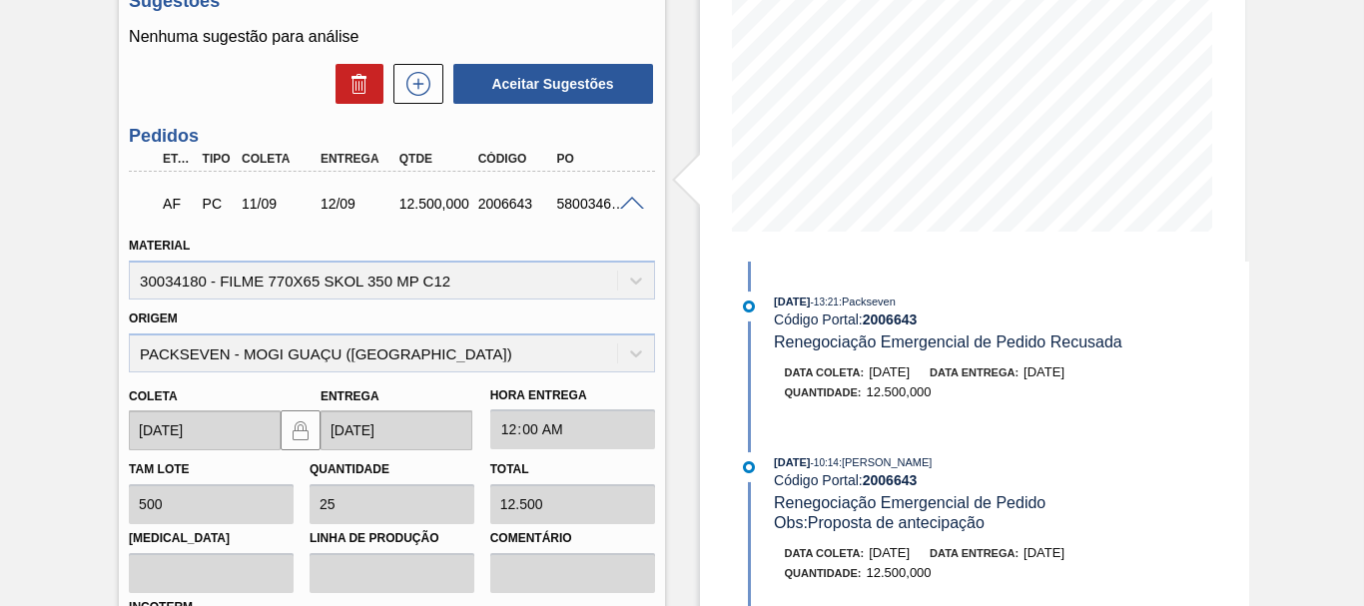
copy span "[DATE]"
